Goal: Information Seeking & Learning: Understand process/instructions

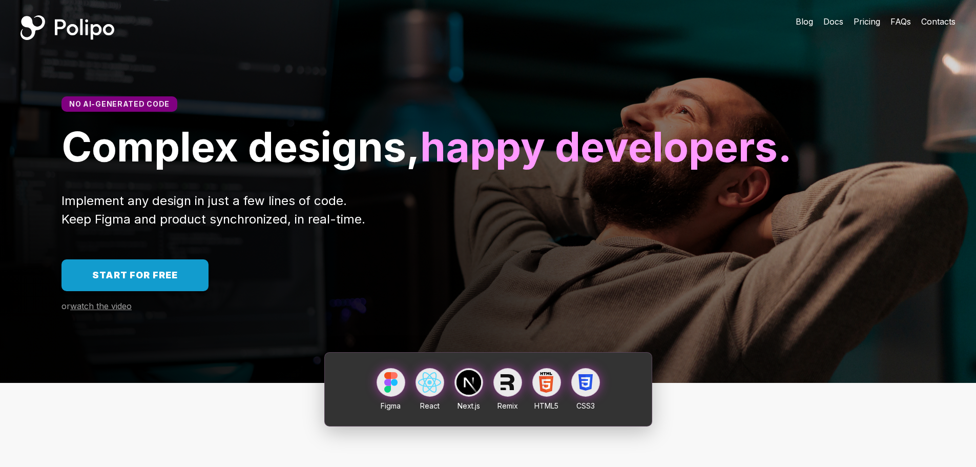
click at [121, 280] on span "Start for free" at bounding box center [135, 275] width 86 height 11
click at [181, 291] on link "Start for free" at bounding box center [134, 275] width 147 height 32
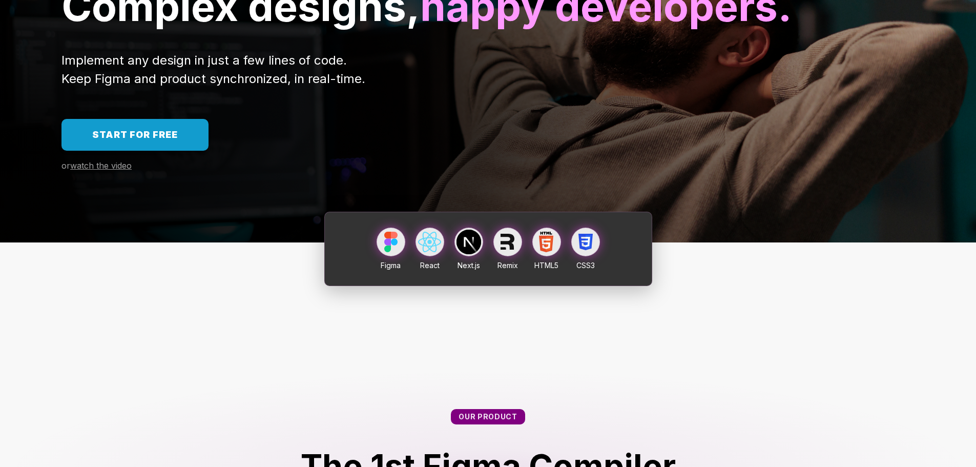
scroll to position [154, 0]
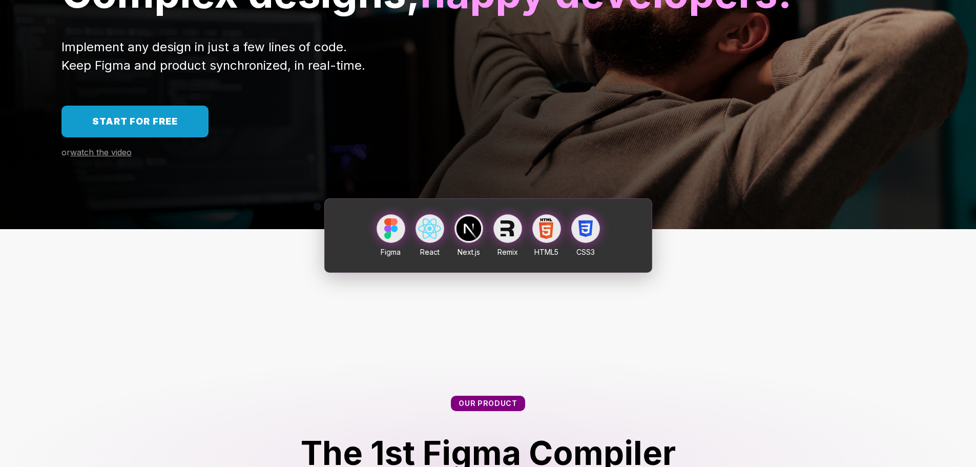
click at [468, 241] on div at bounding box center [469, 228] width 25 height 25
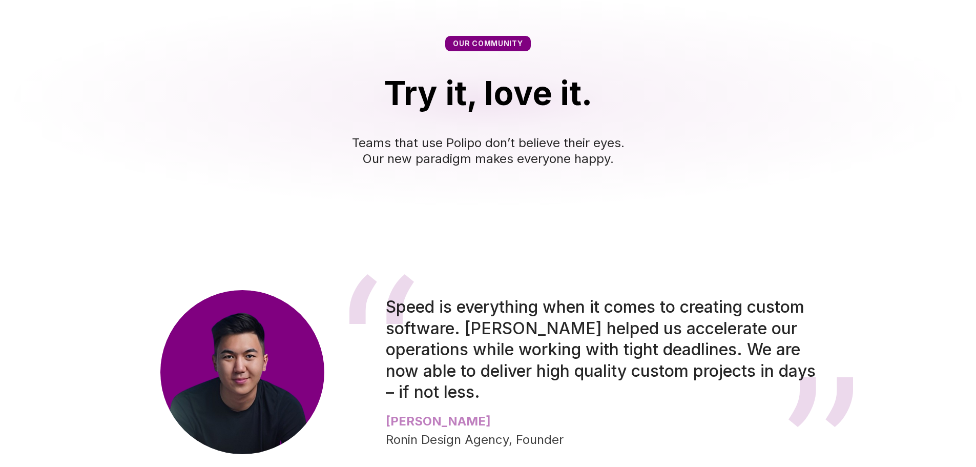
scroll to position [1332, 0]
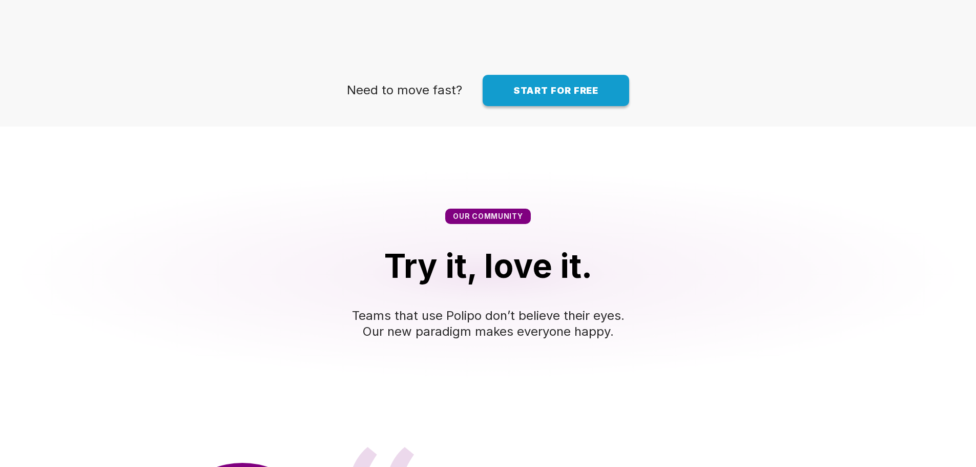
click at [549, 122] on div "Need to move fast? Start for free" at bounding box center [488, 90] width 976 height 73
click at [547, 96] on span "Start for free" at bounding box center [556, 90] width 86 height 11
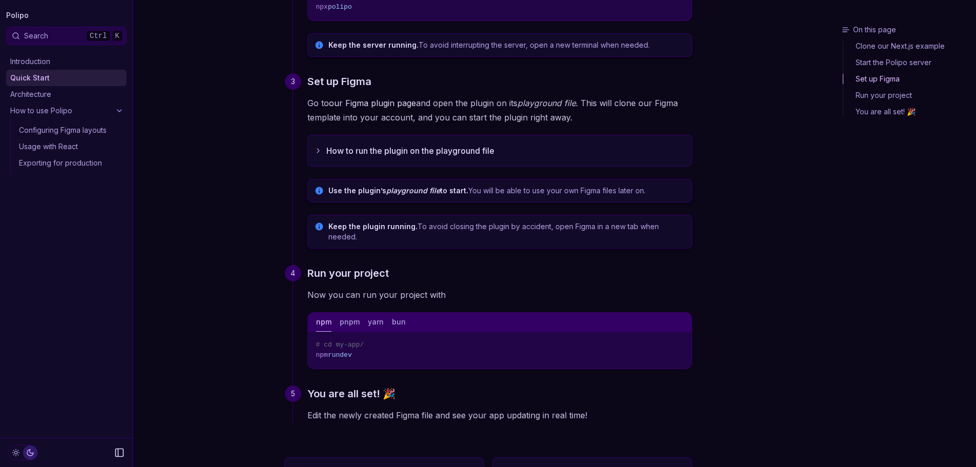
scroll to position [260, 0]
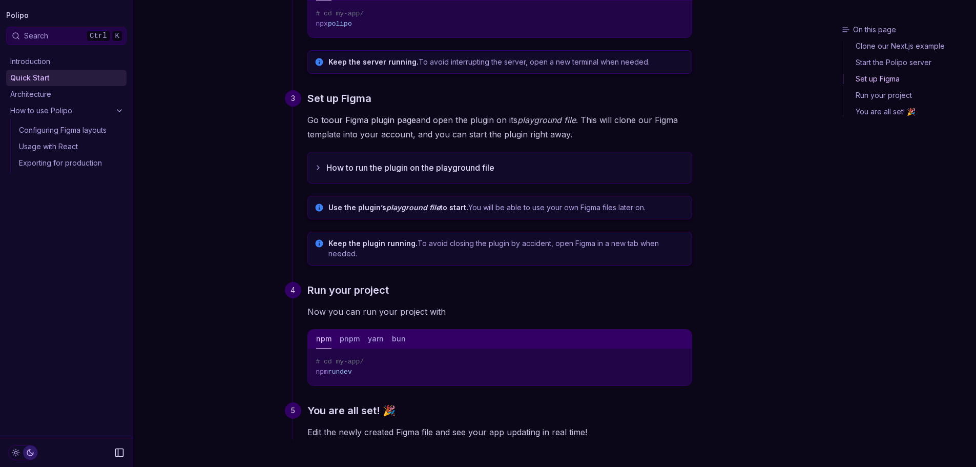
click at [391, 169] on button "How to run the plugin on the playground file" at bounding box center [500, 167] width 384 height 31
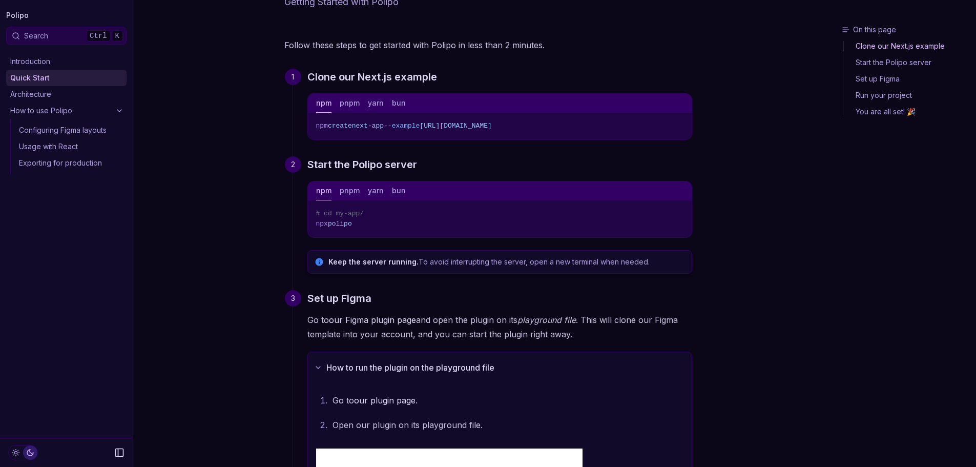
scroll to position [55, 0]
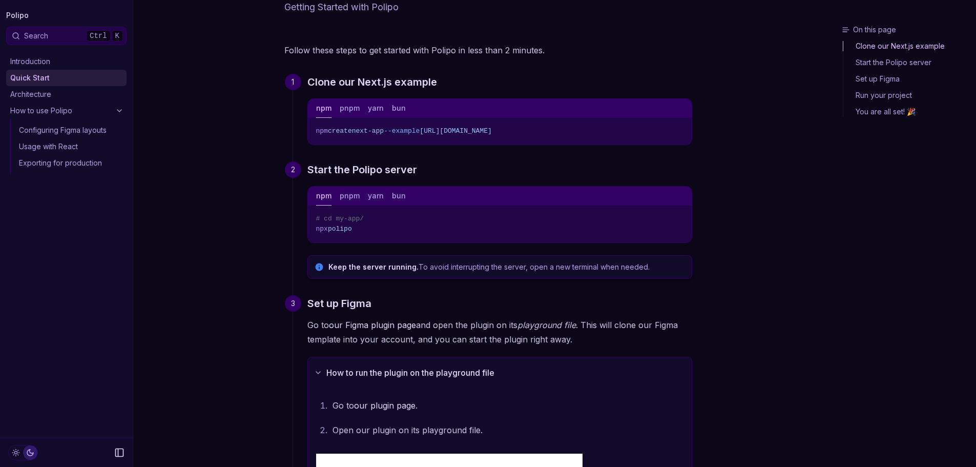
click at [678, 130] on rect "Copy Text" at bounding box center [680, 131] width 4 height 4
drag, startPoint x: 312, startPoint y: 131, endPoint x: 664, endPoint y: 126, distance: 352.0
click at [644, 128] on pre "npm create next-app --example [URL][DOMAIN_NAME]" at bounding box center [500, 131] width 384 height 27
click at [682, 128] on icon "Copy Text" at bounding box center [679, 129] width 7 height 7
drag, startPoint x: 817, startPoint y: 212, endPoint x: 742, endPoint y: 11, distance: 214.3
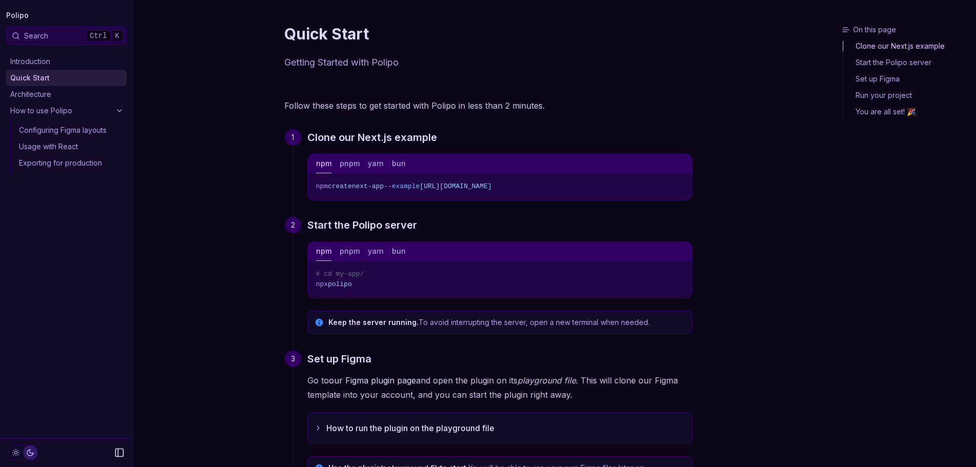
click at [680, 190] on button "Copy Text" at bounding box center [679, 184] width 15 height 15
drag, startPoint x: 426, startPoint y: 188, endPoint x: 667, endPoint y: 186, distance: 241.3
click at [491, 187] on span "[URL][DOMAIN_NAME]" at bounding box center [456, 186] width 72 height 8
copy span "[URL][DOMAIN_NAME]"
click at [370, 247] on button "yarn" at bounding box center [376, 251] width 16 height 19
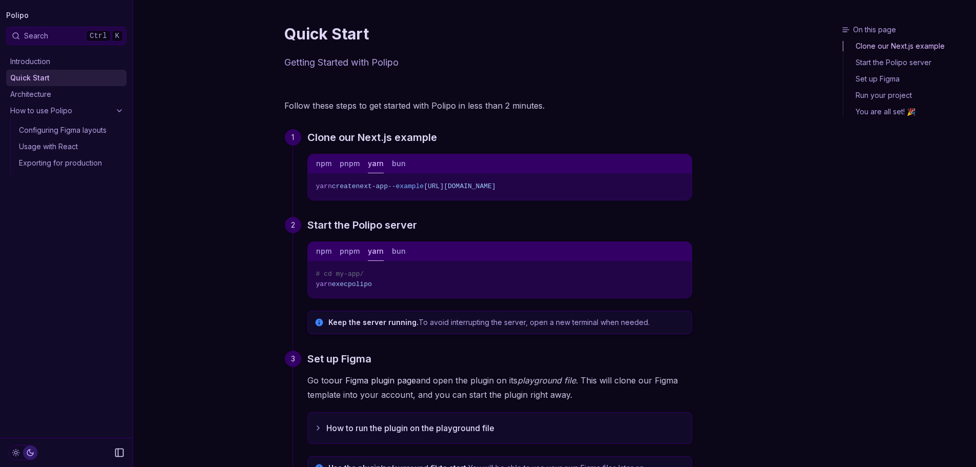
click at [317, 251] on button "npm" at bounding box center [323, 251] width 15 height 19
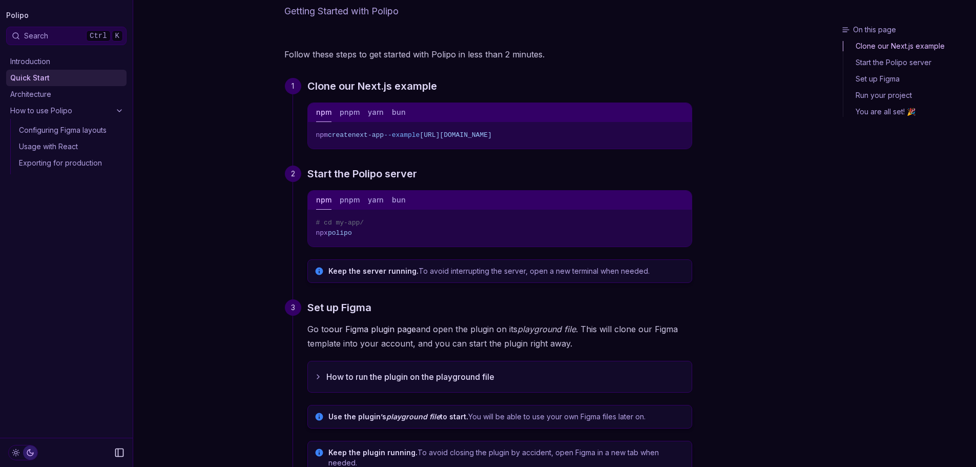
scroll to position [102, 0]
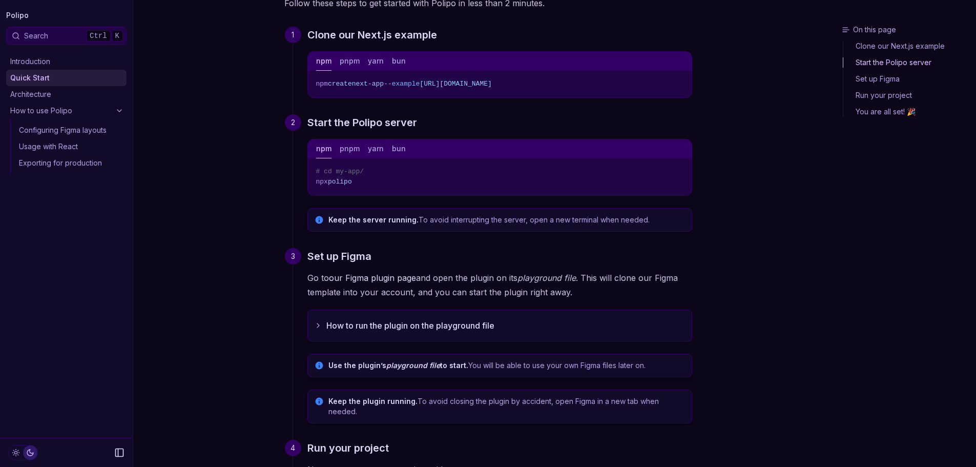
click at [444, 326] on button "How to run the plugin on the playground file" at bounding box center [500, 325] width 384 height 31
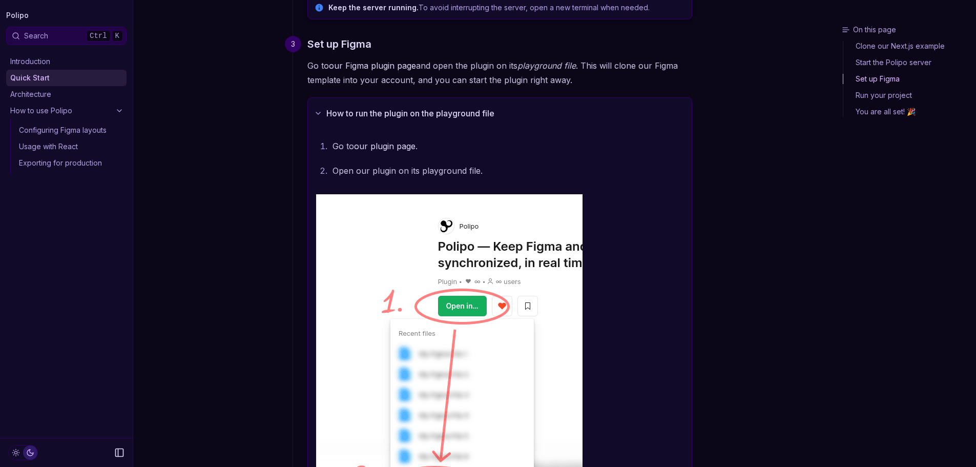
scroll to position [359, 0]
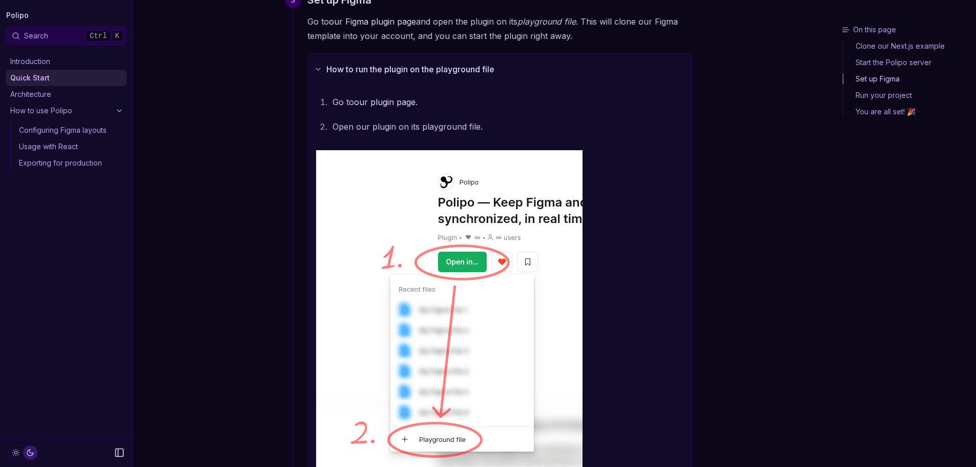
click at [420, 68] on button "How to run the plugin on the playground file" at bounding box center [500, 69] width 384 height 31
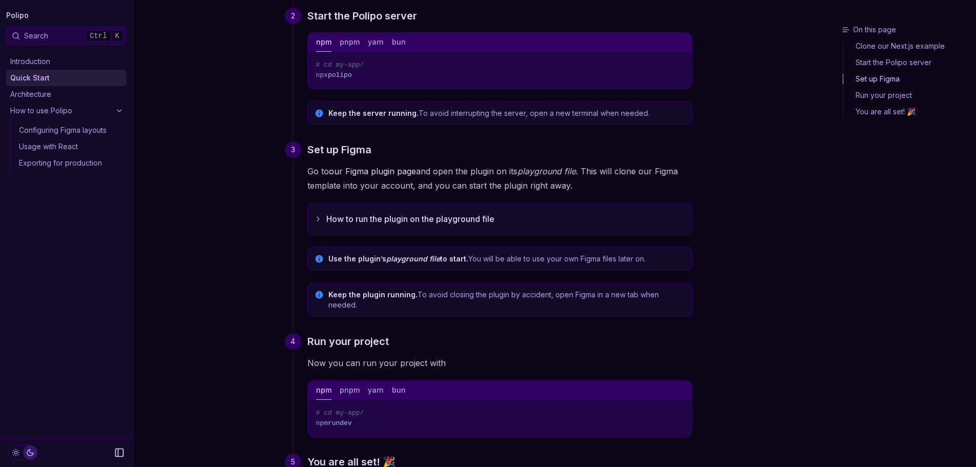
scroll to position [312, 0]
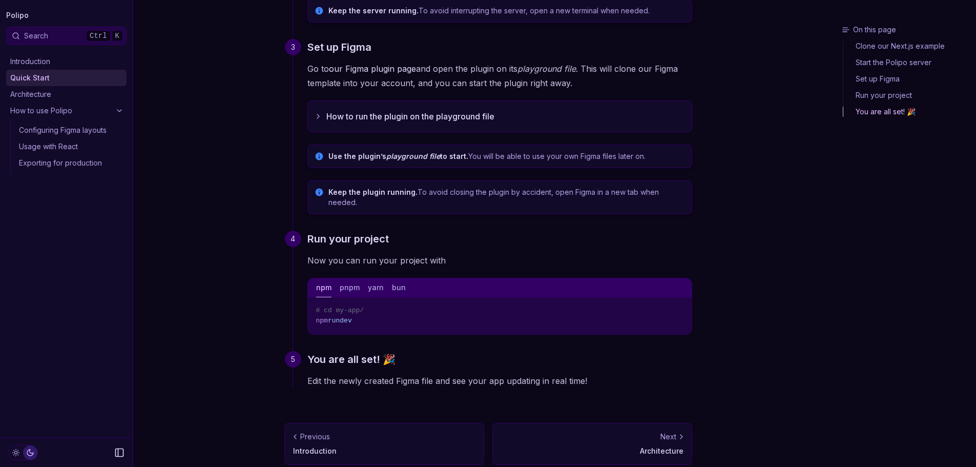
click at [64, 59] on link "Introduction" at bounding box center [66, 61] width 120 height 16
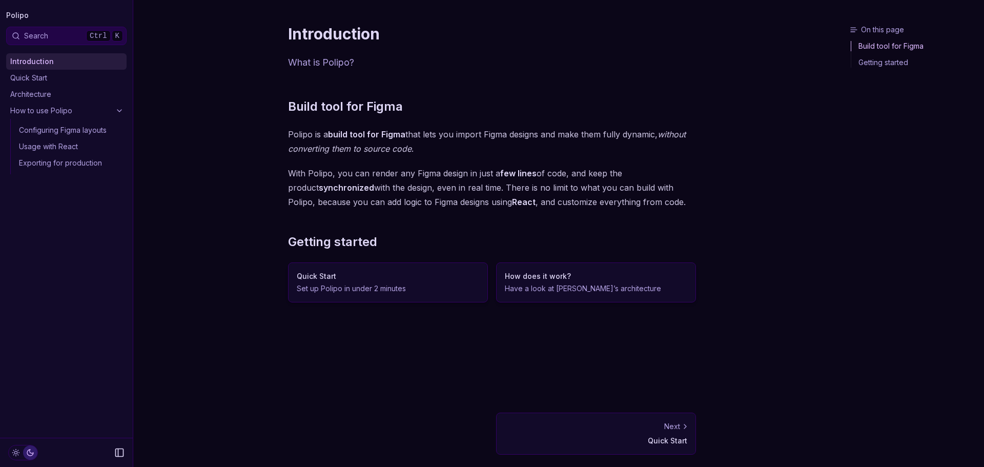
click at [42, 75] on link "Quick Start" at bounding box center [66, 78] width 120 height 16
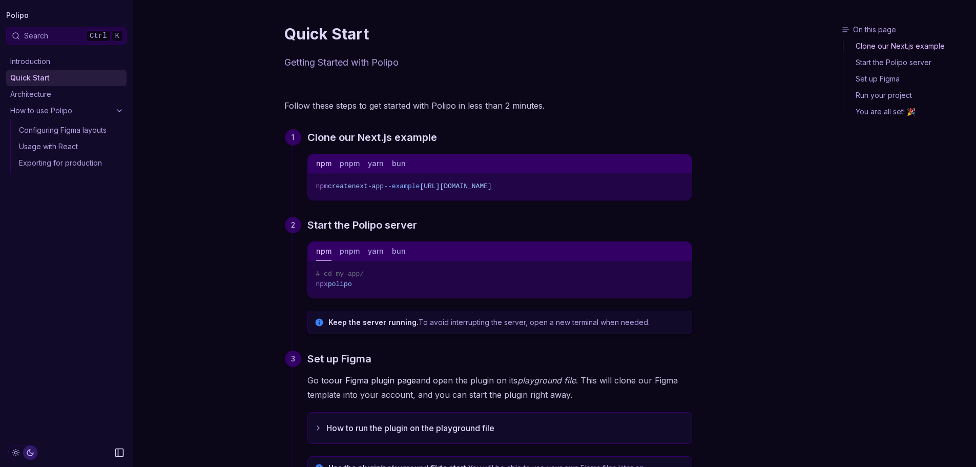
click at [57, 97] on link "Architecture" at bounding box center [66, 94] width 120 height 16
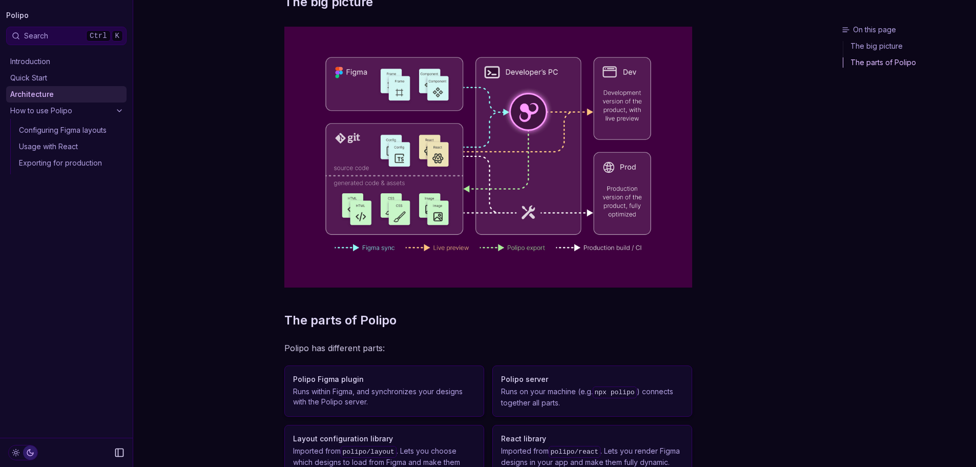
scroll to position [202, 0]
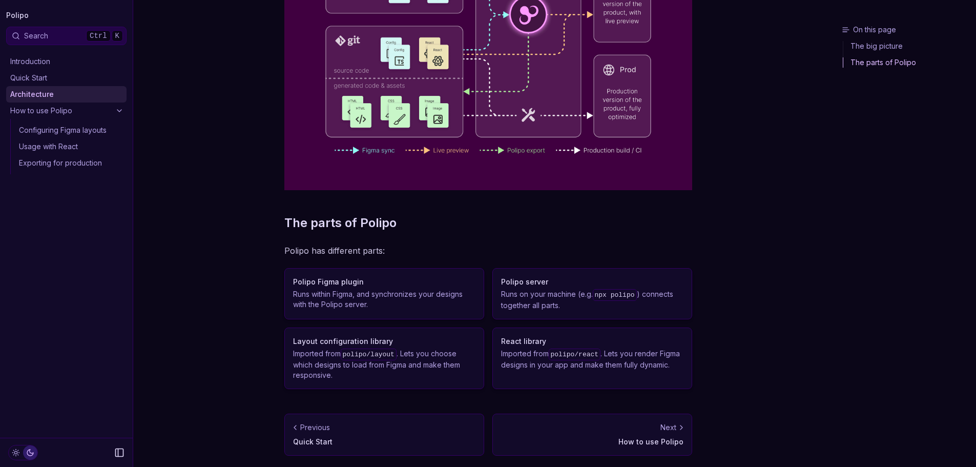
click at [50, 126] on link "Configuring Figma layouts" at bounding box center [71, 130] width 112 height 16
